Goal: Task Accomplishment & Management: Use online tool/utility

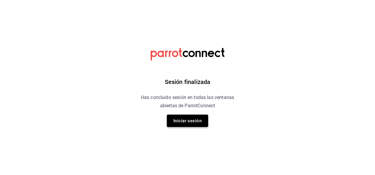
click at [196, 126] on button "Iniciar sesión" at bounding box center [187, 121] width 41 height 12
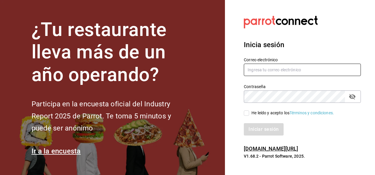
type input "luis.quinones@costeno.com"
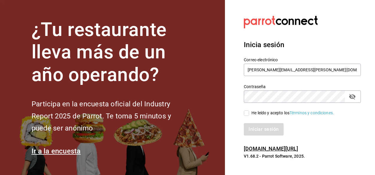
click at [247, 114] on input "He leído y acepto los Términos y condiciones." at bounding box center [246, 113] width 5 height 5
checkbox input "true"
click at [263, 134] on button "Iniciar sesión" at bounding box center [264, 129] width 40 height 12
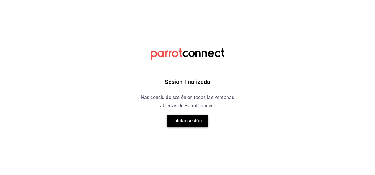
click at [176, 117] on button "Iniciar sesión" at bounding box center [187, 121] width 41 height 12
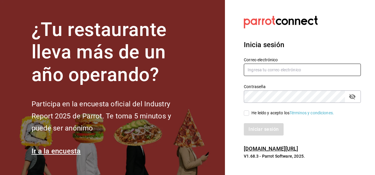
type input "luis.quinones@costeno.com"
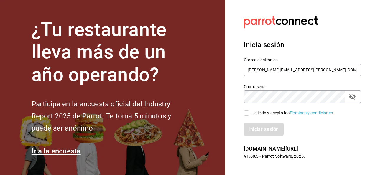
click at [249, 116] on span "He leído y acepto los Términos y condiciones." at bounding box center [291, 113] width 85 height 6
click at [249, 116] on input "He leído y acepto los Términos y condiciones." at bounding box center [246, 113] width 5 height 5
checkbox input "true"
click at [255, 125] on button "Iniciar sesión" at bounding box center [264, 129] width 40 height 12
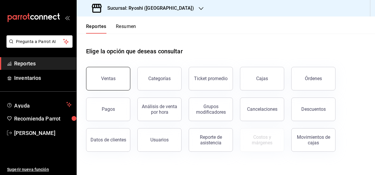
click at [120, 75] on button "Ventas" at bounding box center [108, 79] width 44 height 24
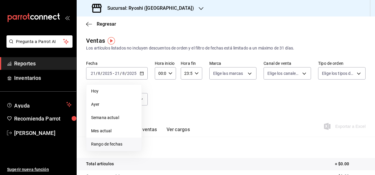
click at [118, 142] on span "Rango de fechas" at bounding box center [114, 144] width 46 height 6
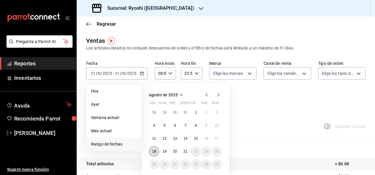
click at [154, 153] on abbr "18" at bounding box center [154, 151] width 4 height 4
click at [185, 152] on abbr "21" at bounding box center [185, 151] width 4 height 4
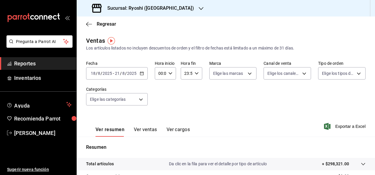
click at [192, 114] on div "Ver resumen Ver ventas Ver cargos Exportar a Excel" at bounding box center [226, 125] width 298 height 24
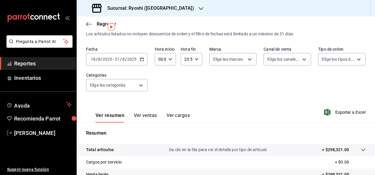
scroll to position [14, 0]
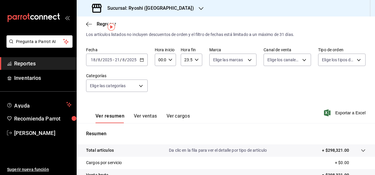
click at [140, 61] on icon "button" at bounding box center [142, 60] width 4 height 4
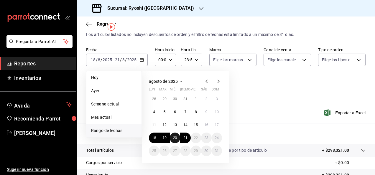
click at [176, 137] on abbr "20" at bounding box center [175, 138] width 4 height 4
click at [184, 139] on abbr "21" at bounding box center [185, 138] width 4 height 4
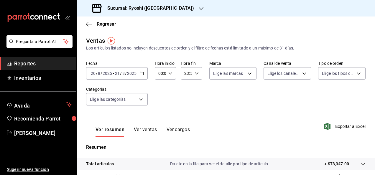
click at [172, 13] on div "Sucursal: Ryoshi ([GEOGRAPHIC_DATA])" at bounding box center [143, 8] width 124 height 17
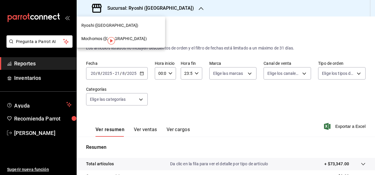
click at [95, 37] on span "Mochomos ([GEOGRAPHIC_DATA])" at bounding box center [113, 39] width 65 height 6
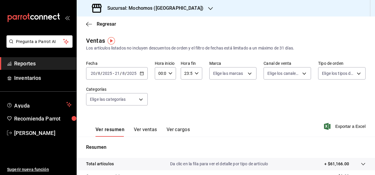
click at [142, 74] on icon "button" at bounding box center [142, 73] width 4 height 4
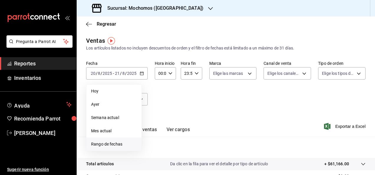
click at [113, 143] on span "Rango de fechas" at bounding box center [114, 144] width 46 height 6
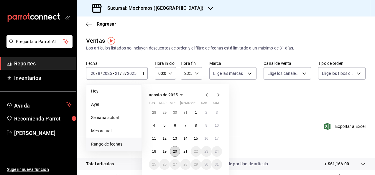
click at [177, 153] on button "20" at bounding box center [175, 151] width 10 height 11
click at [186, 151] on abbr "21" at bounding box center [185, 151] width 4 height 4
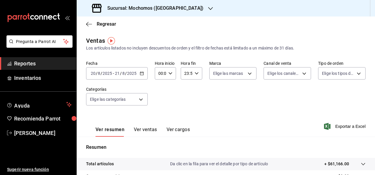
click at [140, 75] on icon "button" at bounding box center [142, 73] width 4 height 4
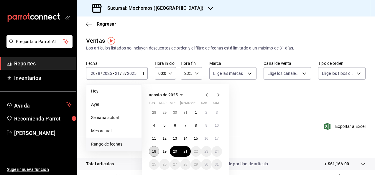
click at [153, 150] on abbr "18" at bounding box center [154, 151] width 4 height 4
click at [185, 154] on button "21" at bounding box center [185, 151] width 10 height 11
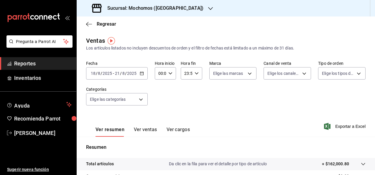
click at [142, 72] on icon "button" at bounding box center [142, 73] width 4 height 4
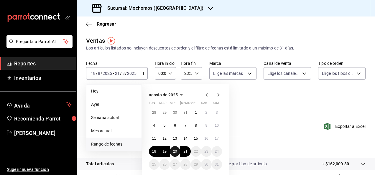
click at [177, 151] on abbr "20" at bounding box center [175, 151] width 4 height 4
click at [185, 154] on button "21" at bounding box center [185, 151] width 10 height 11
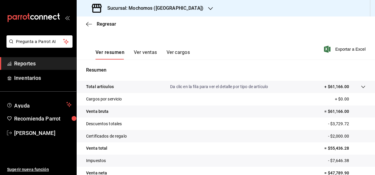
scroll to position [107, 0]
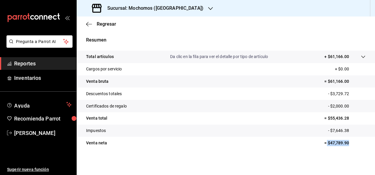
drag, startPoint x: 321, startPoint y: 143, endPoint x: 346, endPoint y: 143, distance: 24.8
click at [346, 143] on p "= $47,789.90" at bounding box center [344, 143] width 41 height 6
drag, startPoint x: 346, startPoint y: 143, endPoint x: 320, endPoint y: 151, distance: 26.9
click at [320, 151] on div "Total artículos Da clic en la fila para ver el detalle por tipo de artículo + $…" at bounding box center [226, 104] width 298 height 106
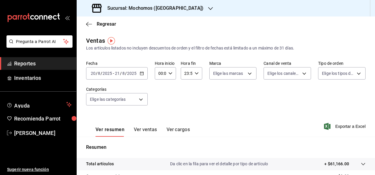
click at [143, 73] on icon "button" at bounding box center [142, 73] width 4 height 4
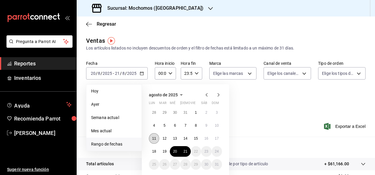
click at [156, 140] on button "11" at bounding box center [154, 138] width 10 height 11
click at [216, 139] on abbr "17" at bounding box center [217, 138] width 4 height 4
